Goal: Task Accomplishment & Management: Manage account settings

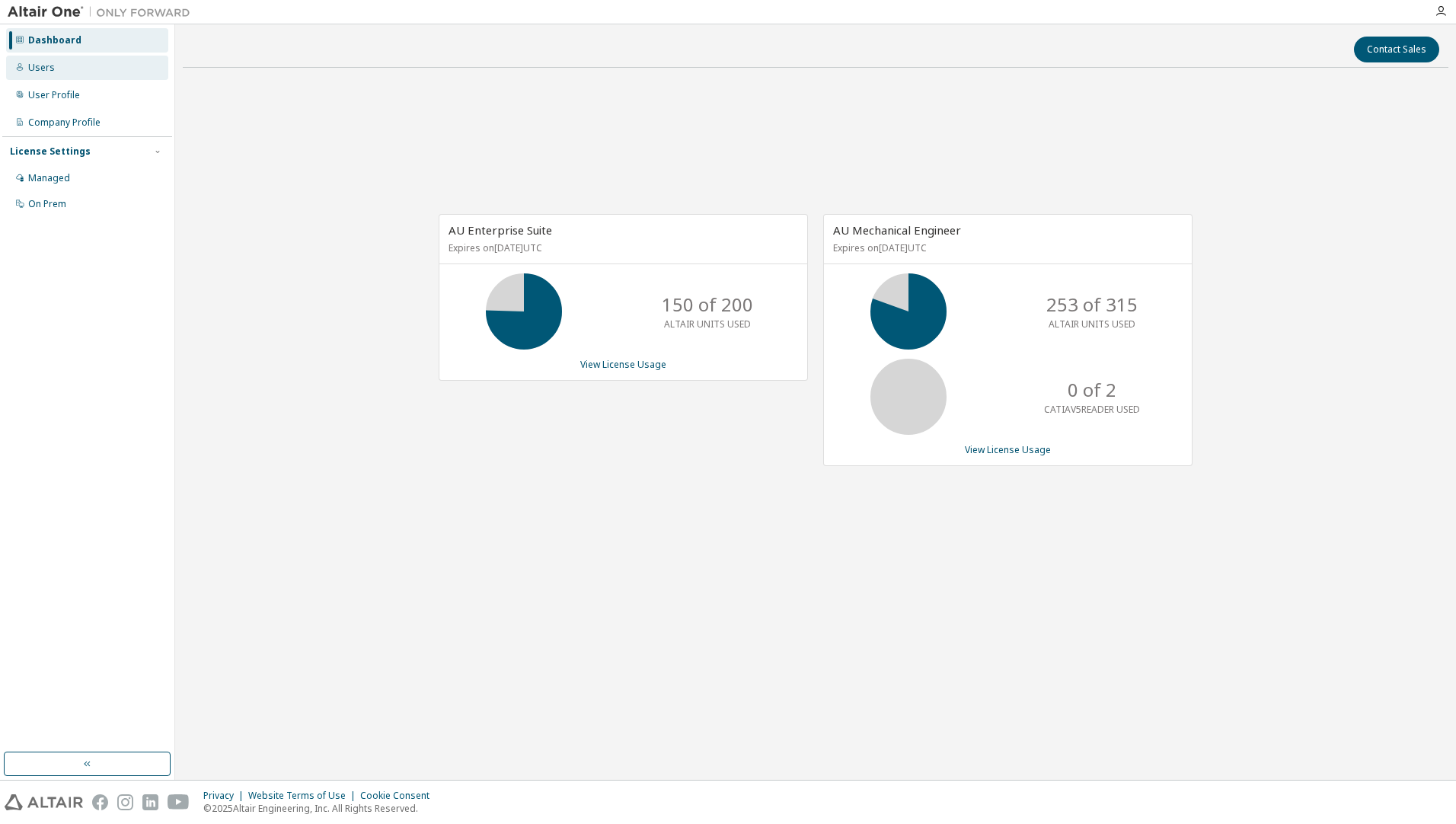
click at [86, 68] on div "Users" at bounding box center [87, 68] width 163 height 25
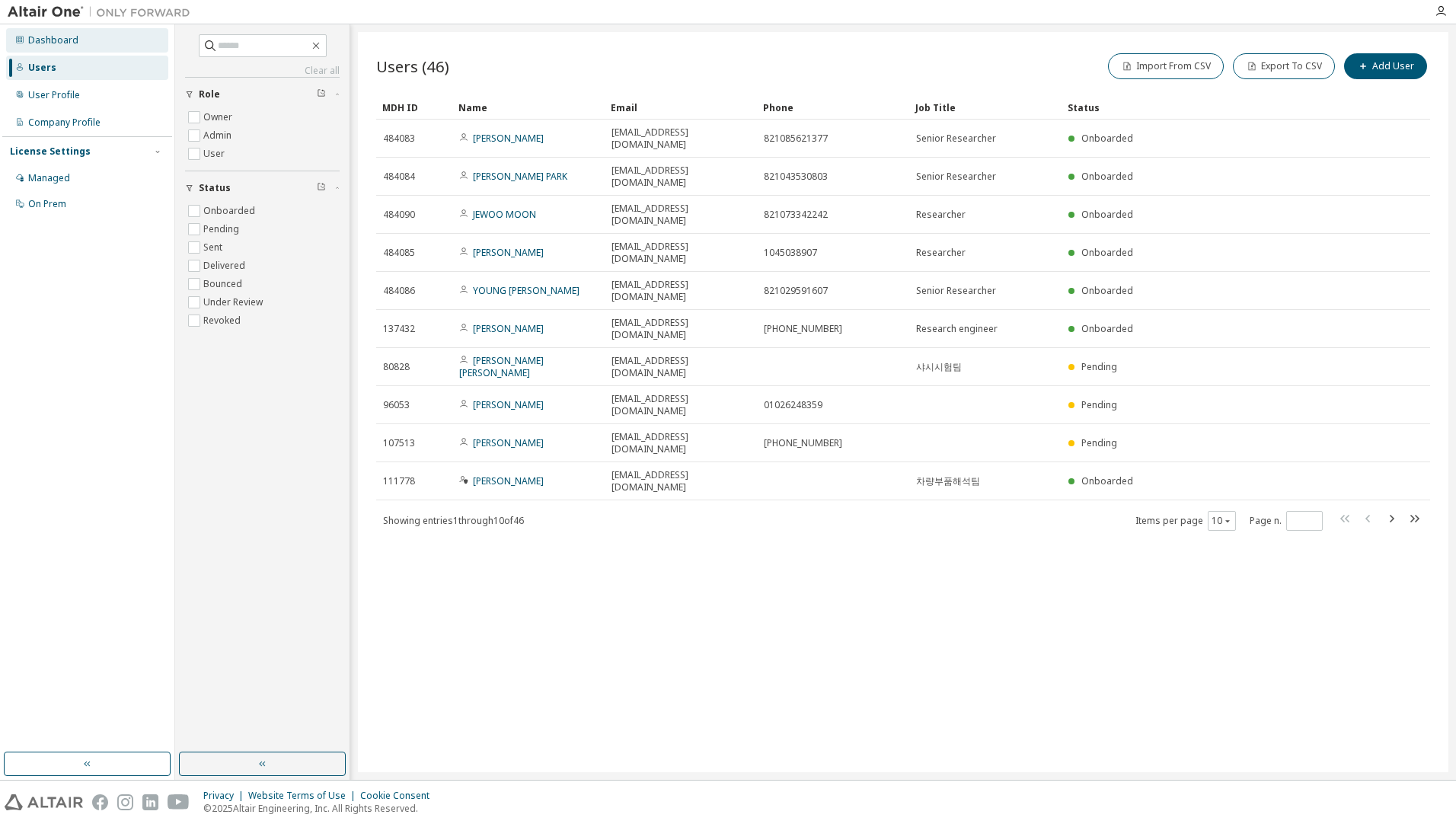
click at [87, 44] on div "Dashboard" at bounding box center [87, 40] width 163 height 25
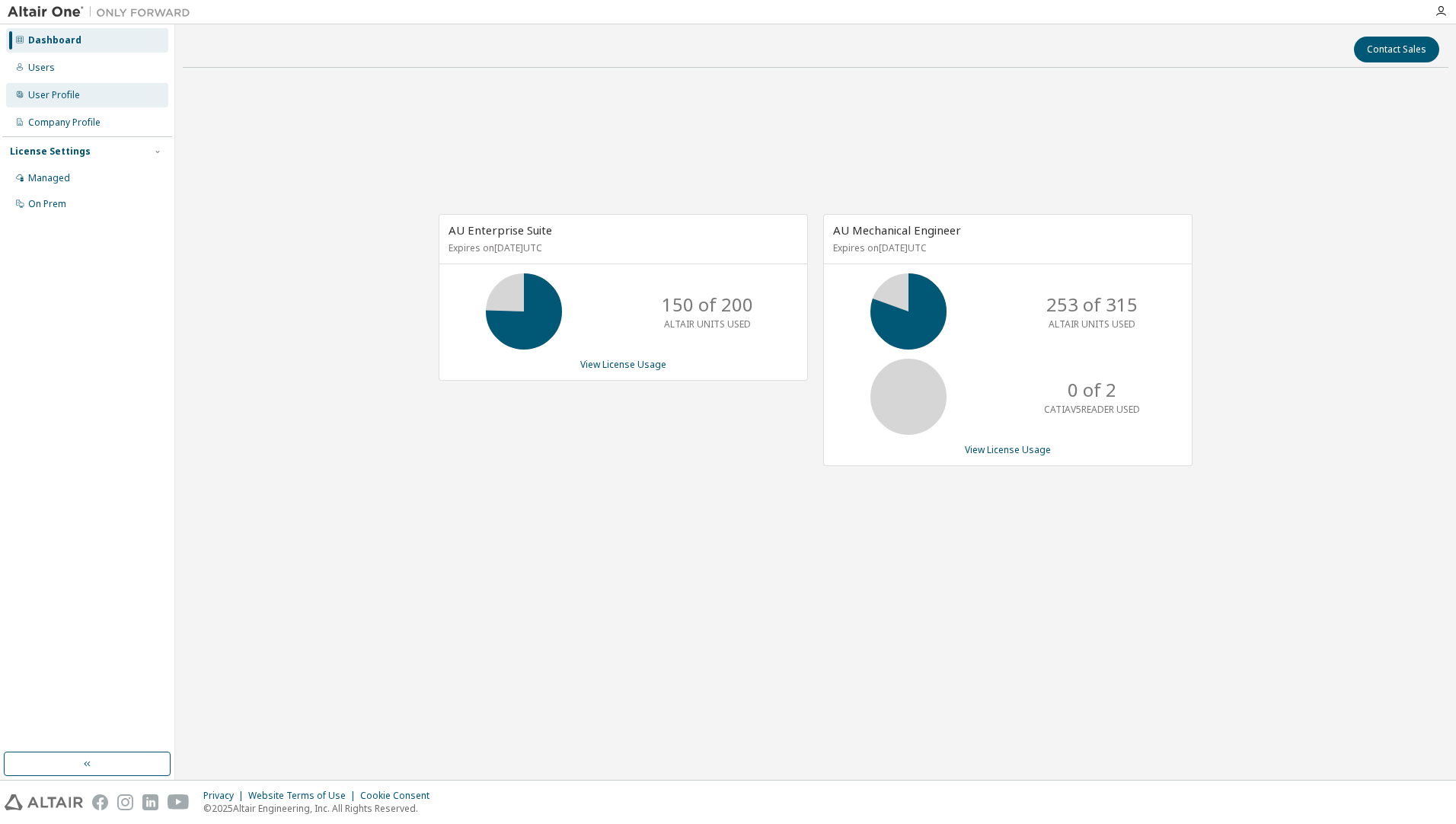
click at [57, 94] on div "User Profile" at bounding box center [53, 95] width 52 height 12
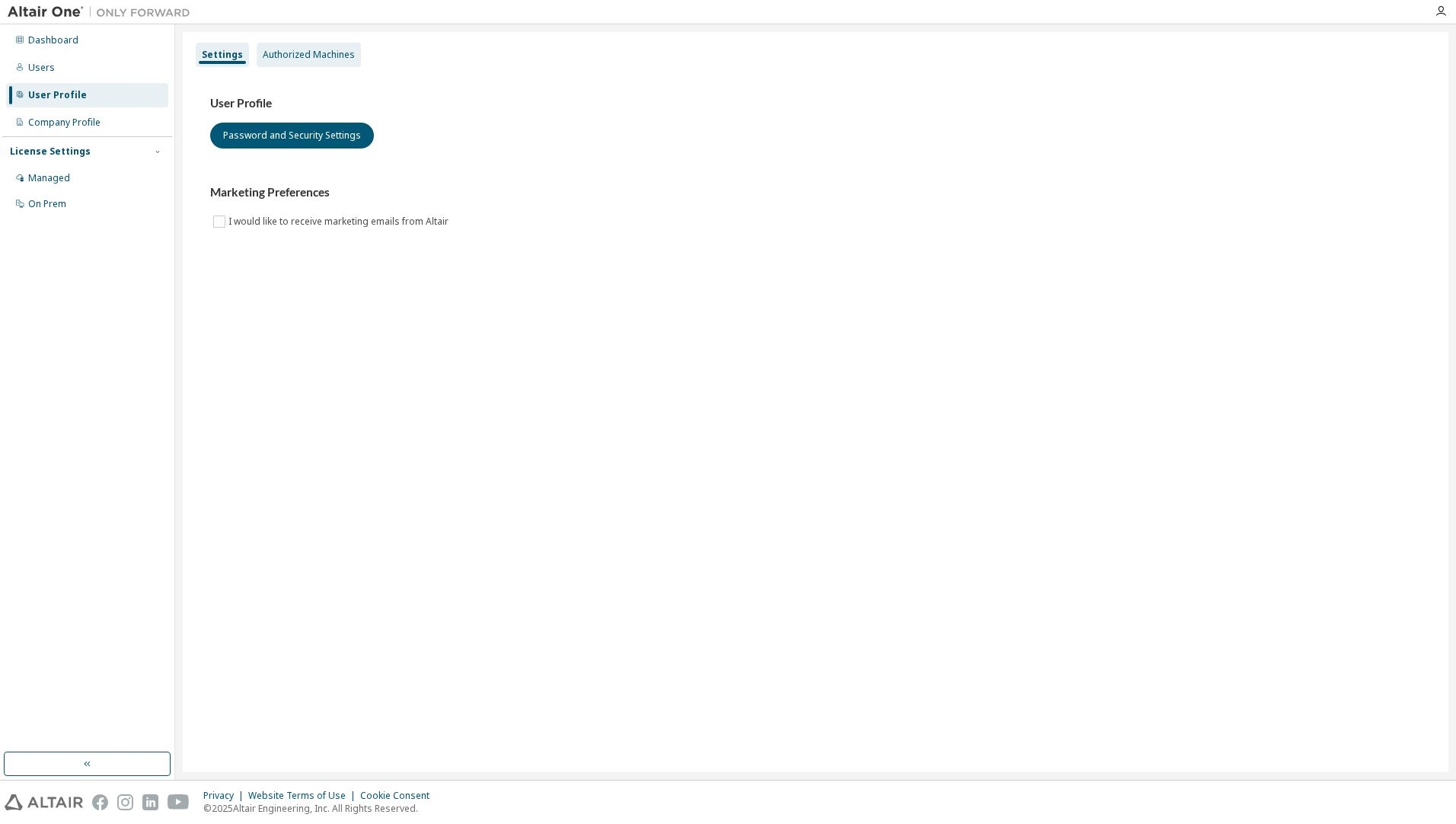
click at [328, 63] on div "Authorized Machines" at bounding box center [309, 55] width 104 height 25
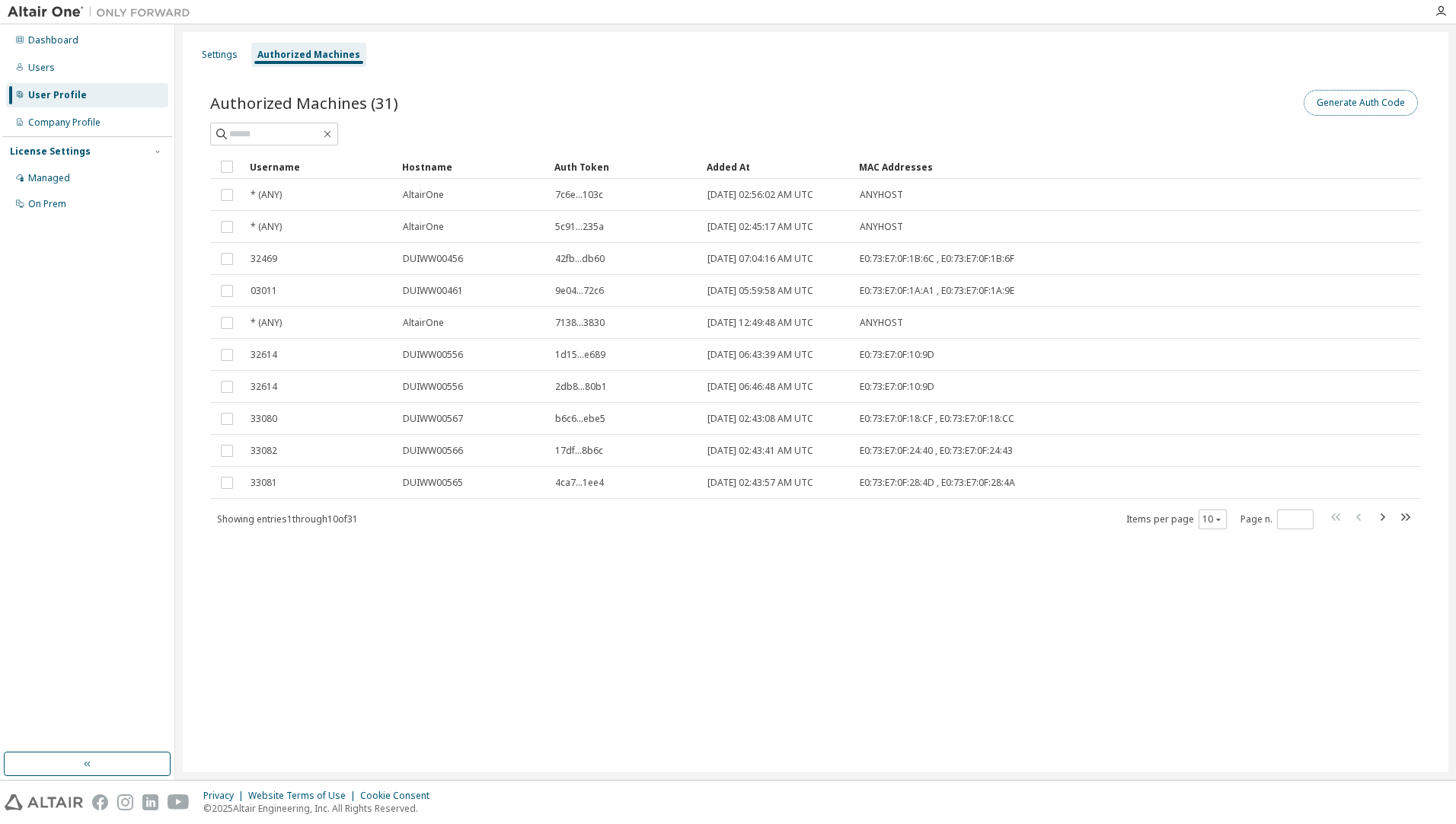
click at [1372, 98] on button "Generate Auth Code" at bounding box center [1361, 103] width 114 height 26
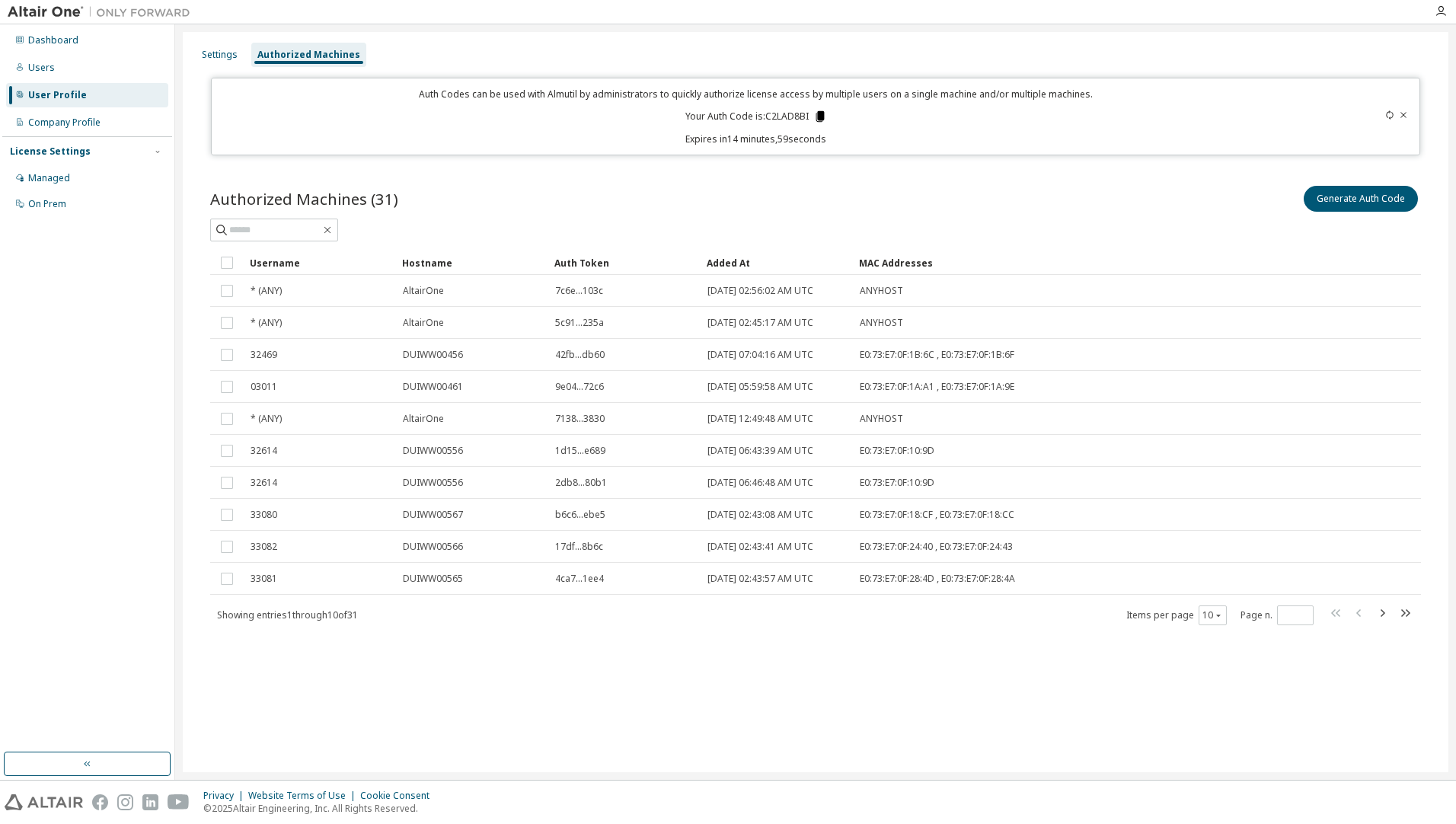
click at [822, 112] on icon at bounding box center [820, 116] width 8 height 11
click at [933, 172] on div "Authorized Machines (31) Generate Auth Code Clear Load Save Save As Field Opera…" at bounding box center [815, 414] width 1247 height 501
